Goal: Transaction & Acquisition: Purchase product/service

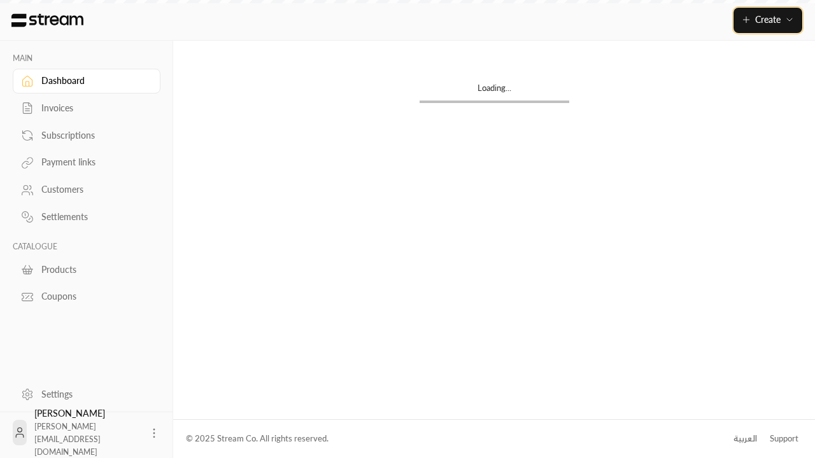
click at [767, 20] on span "Create" at bounding box center [767, 19] width 25 height 11
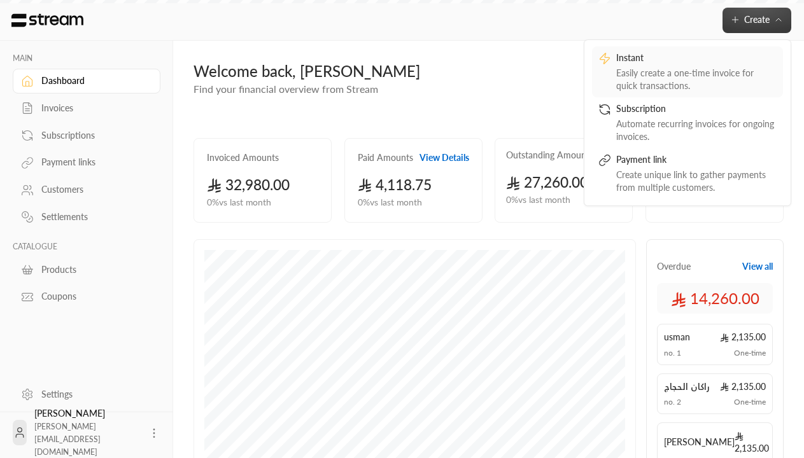
click at [687, 71] on div "Easily create a one-time invoice for quick transactions." at bounding box center [696, 79] width 160 height 25
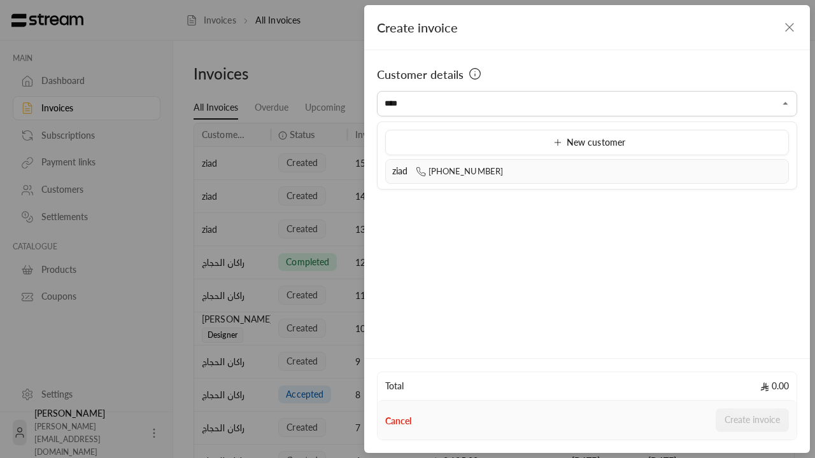
click at [587, 171] on div "ziad [PHONE_NUMBER]" at bounding box center [586, 171] width 389 height 13
type input "**********"
